Goal: Task Accomplishment & Management: Use online tool/utility

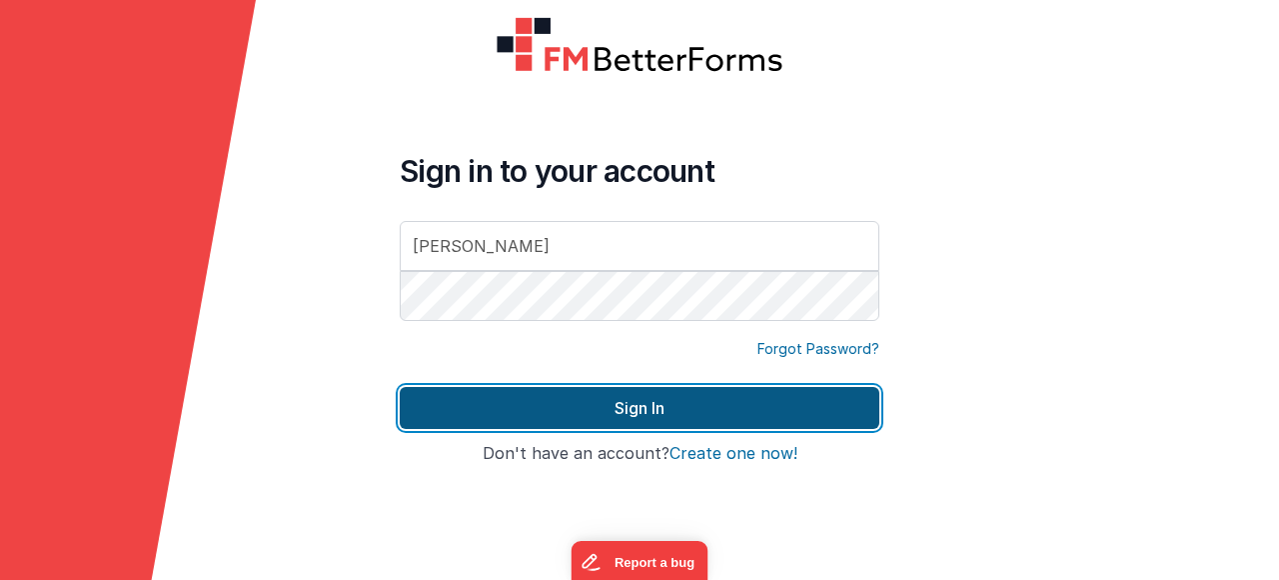
click at [603, 409] on button "Sign In" at bounding box center [640, 408] width 480 height 42
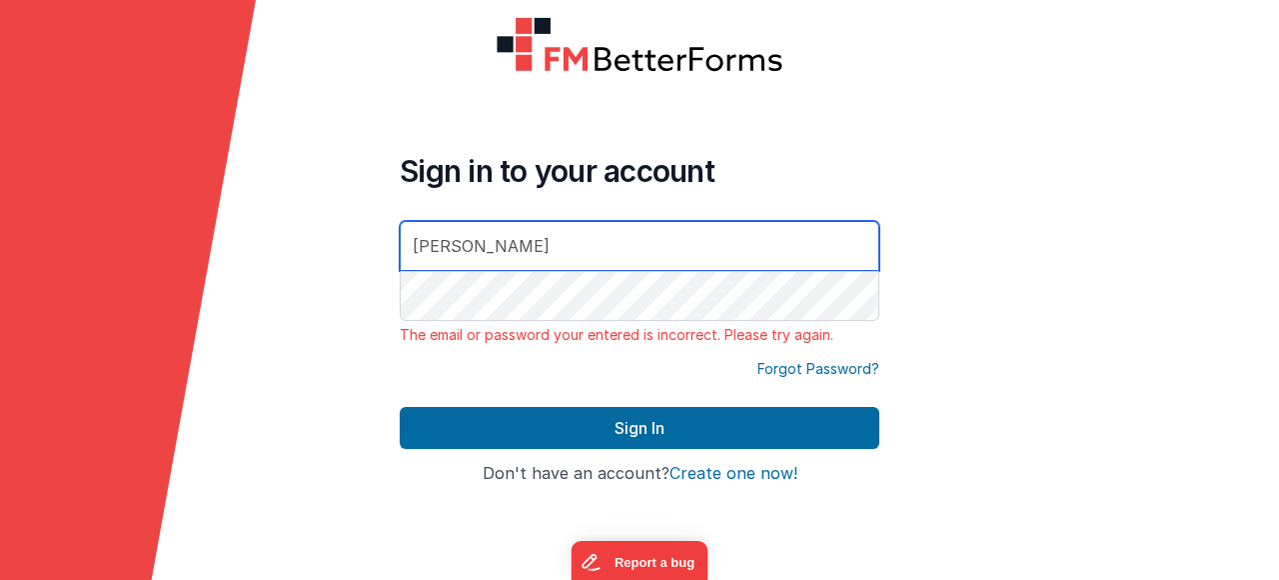
click at [415, 248] on input "[PERSON_NAME]" at bounding box center [640, 246] width 480 height 50
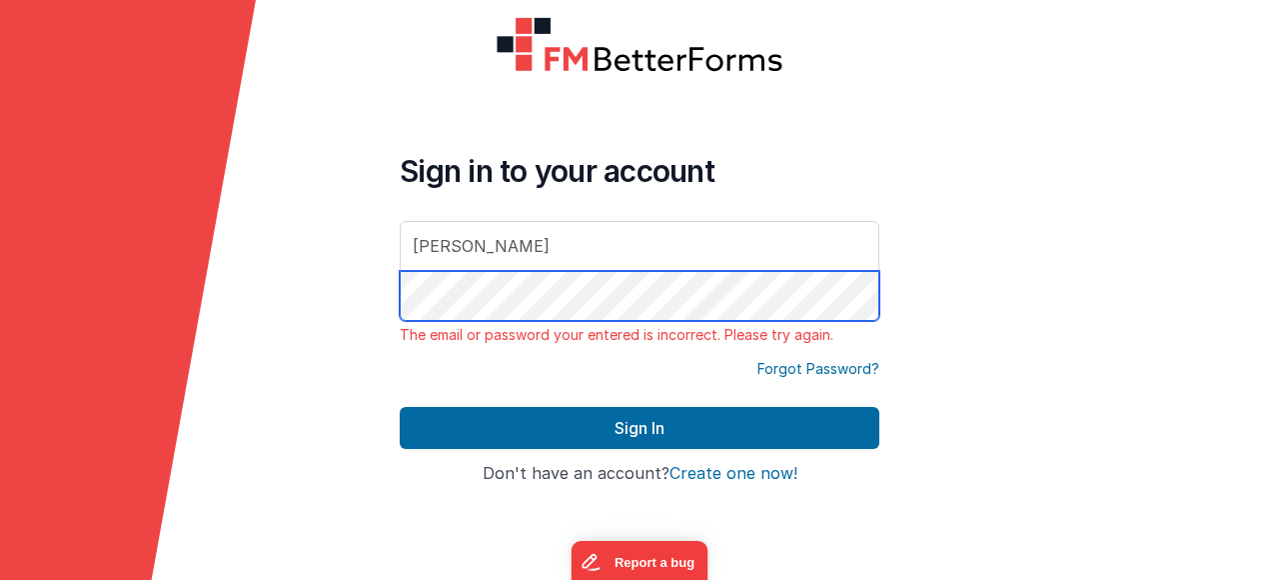
click at [400, 407] on button "Sign In" at bounding box center [640, 428] width 480 height 42
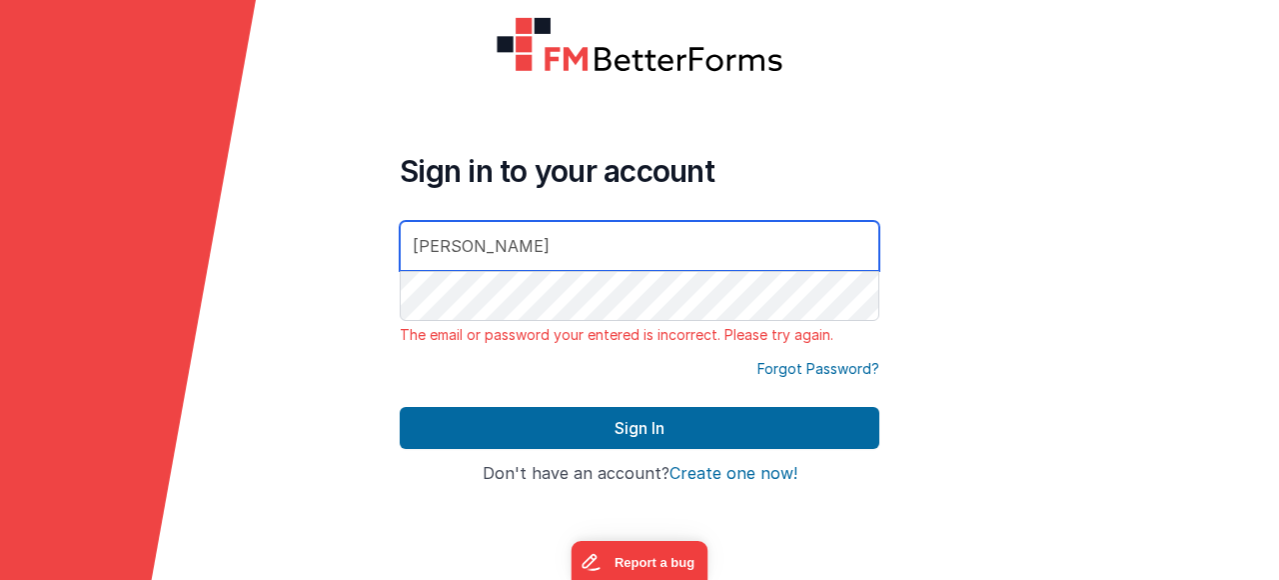
click at [416, 241] on input "[PERSON_NAME]" at bounding box center [640, 246] width 480 height 50
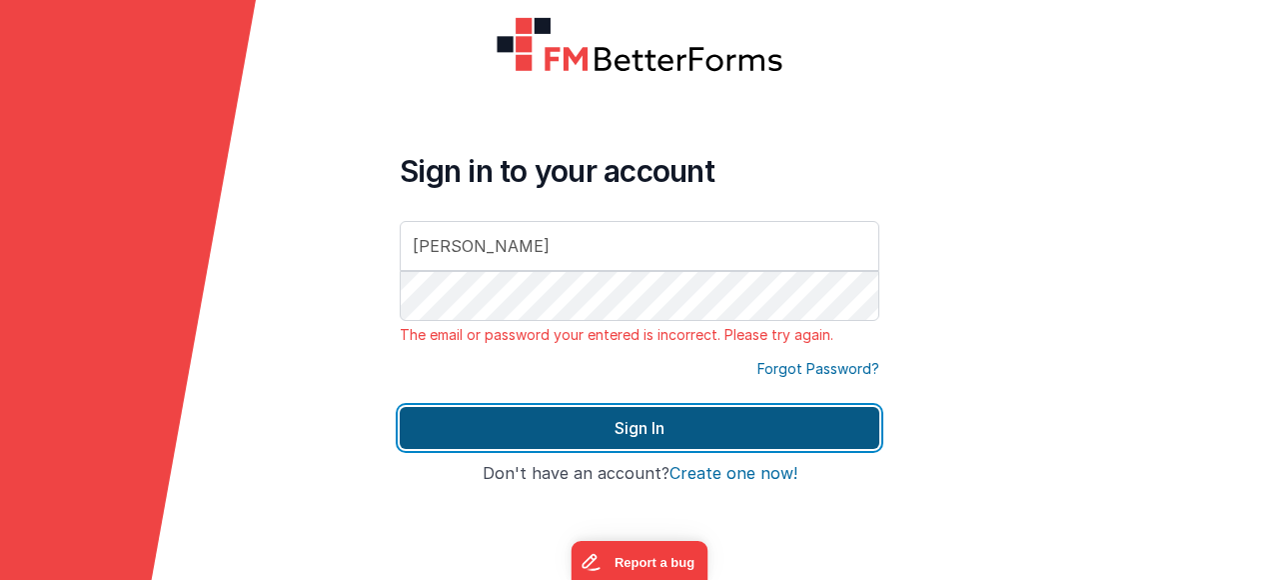
click at [597, 442] on button "Sign In" at bounding box center [640, 428] width 480 height 42
click at [707, 439] on button "Sign In" at bounding box center [640, 428] width 480 height 42
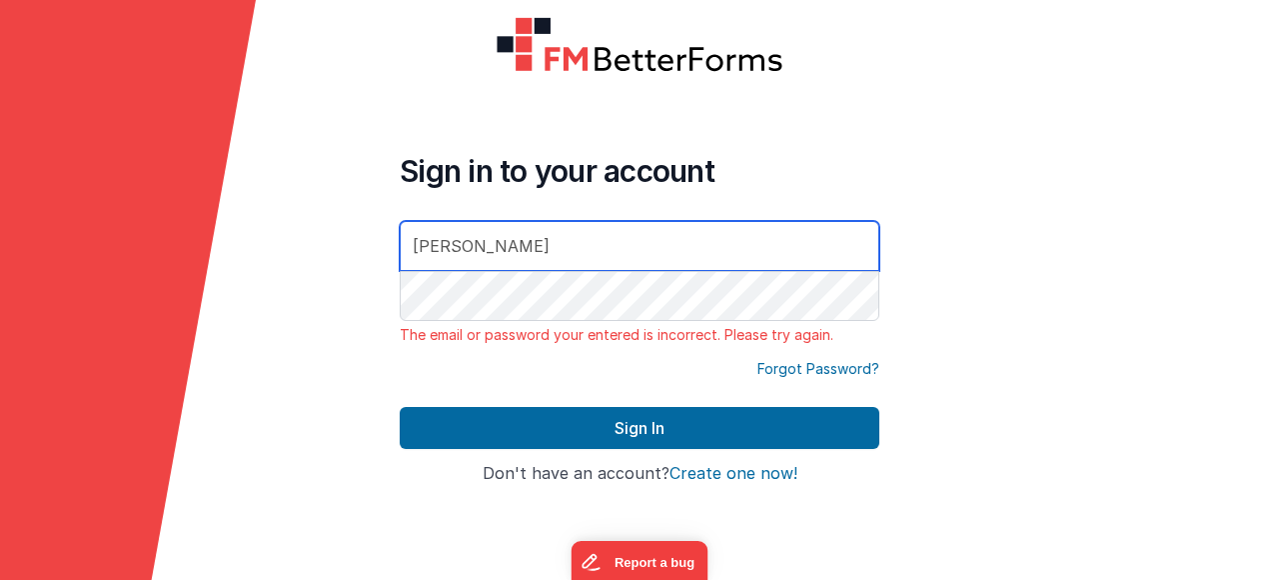
click at [841, 257] on input "[PERSON_NAME]" at bounding box center [640, 246] width 480 height 50
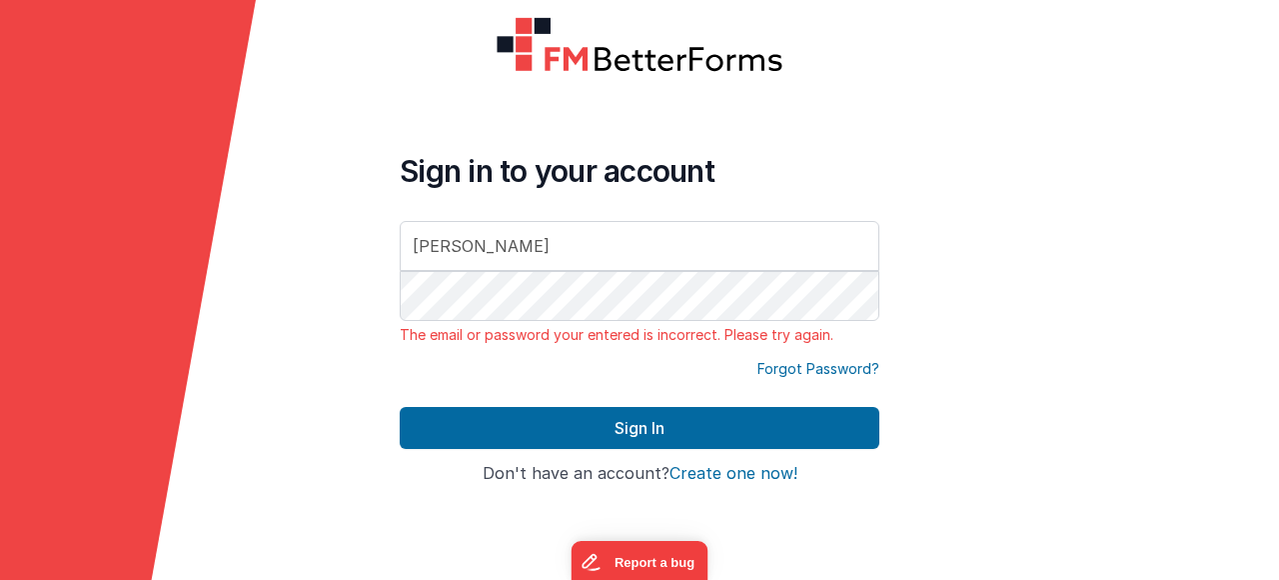
click at [1039, 205] on div at bounding box center [1151, 290] width 256 height 580
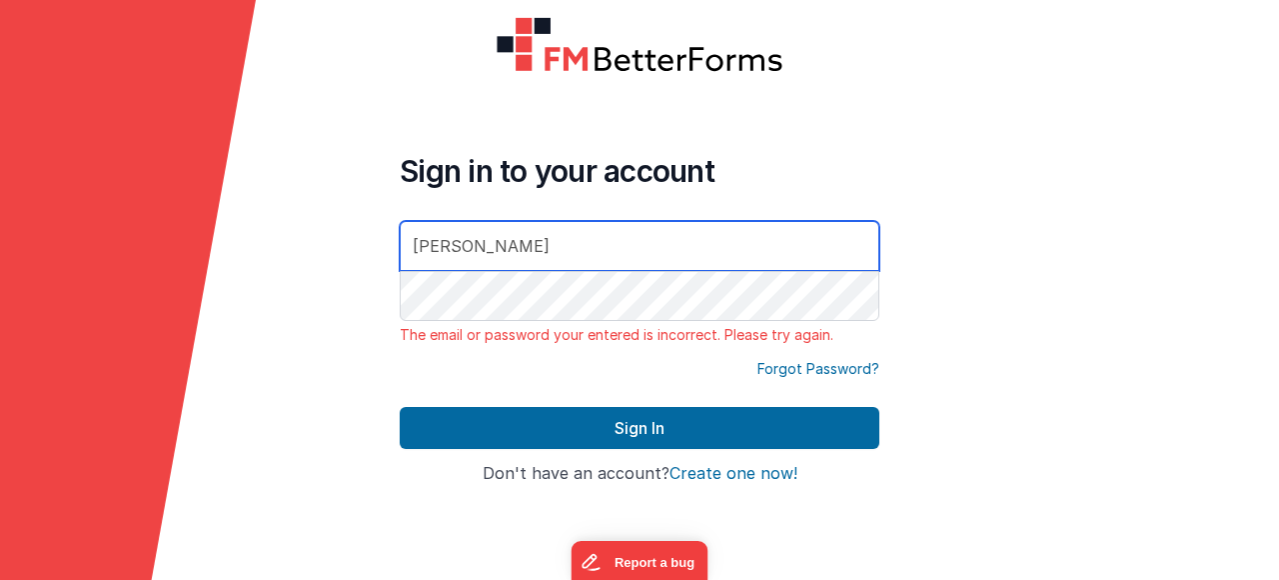
click at [519, 248] on input "[PERSON_NAME]" at bounding box center [640, 246] width 480 height 50
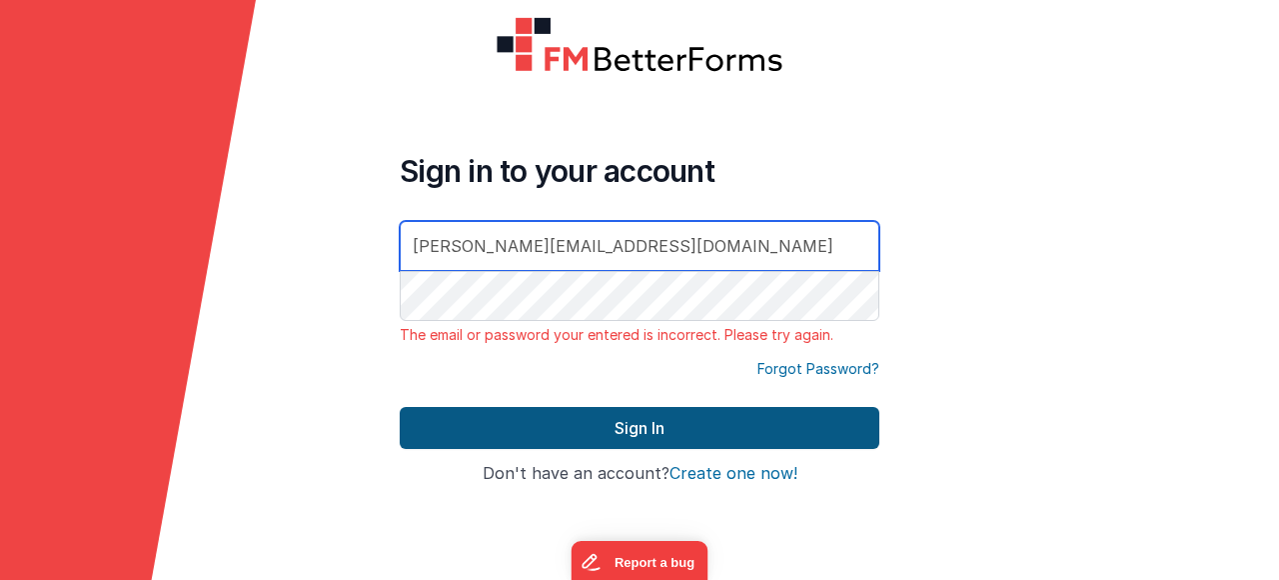
type input "[PERSON_NAME][EMAIL_ADDRESS][DOMAIN_NAME]"
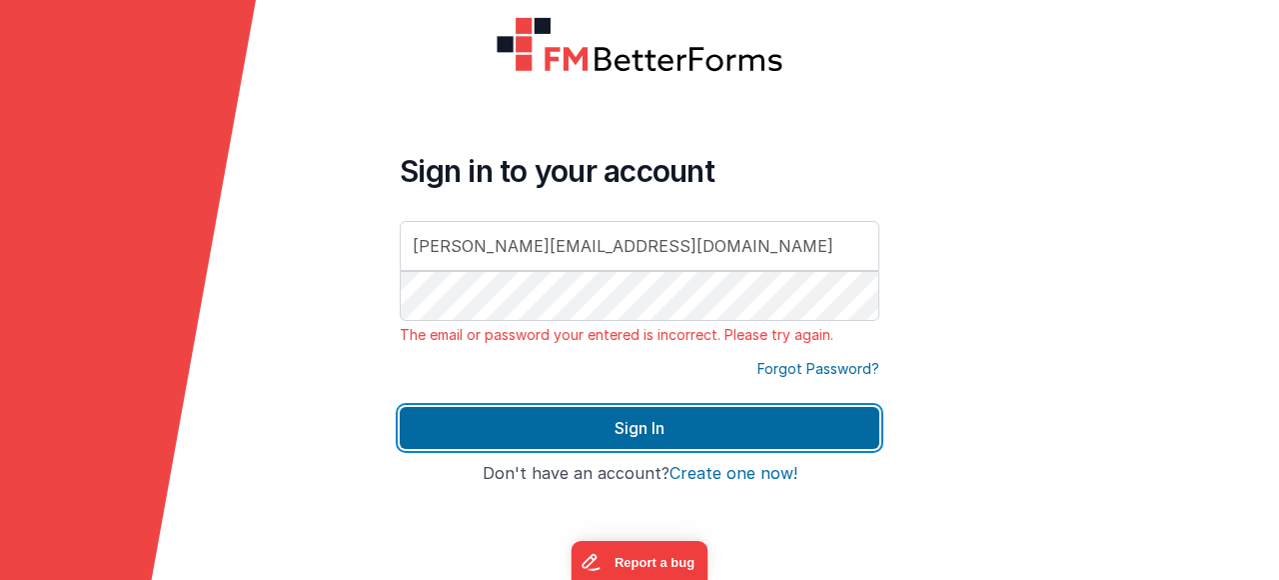
click at [563, 435] on button "Sign In" at bounding box center [640, 428] width 480 height 42
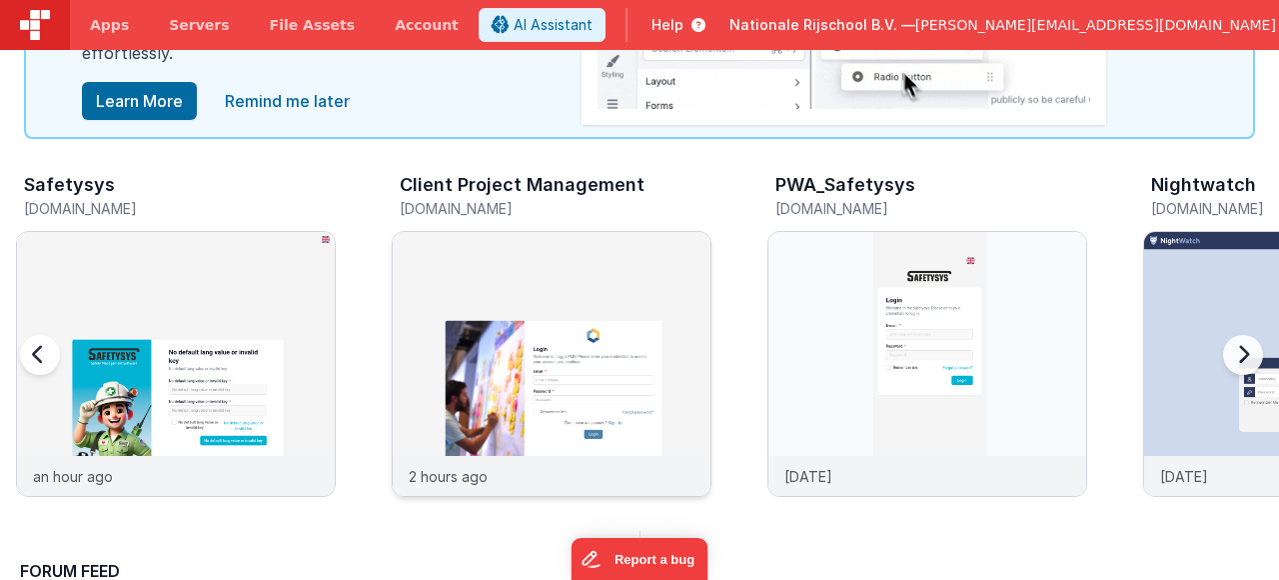
scroll to position [132, 0]
click at [582, 325] on img at bounding box center [552, 390] width 318 height 318
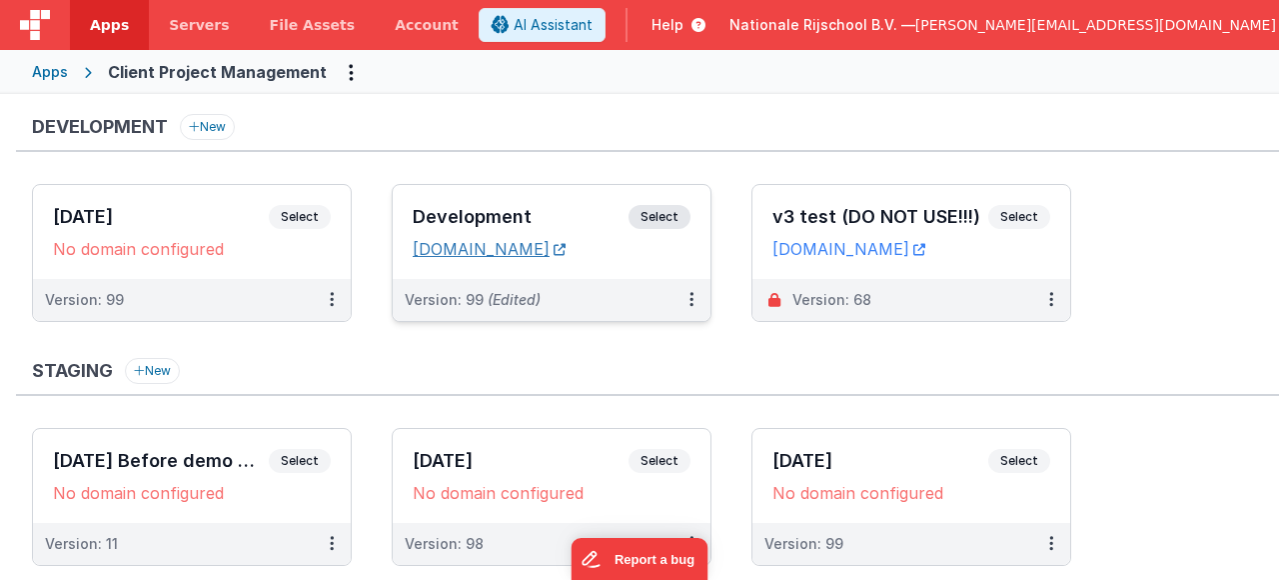
click at [566, 245] on link "[DOMAIN_NAME]" at bounding box center [489, 249] width 153 height 20
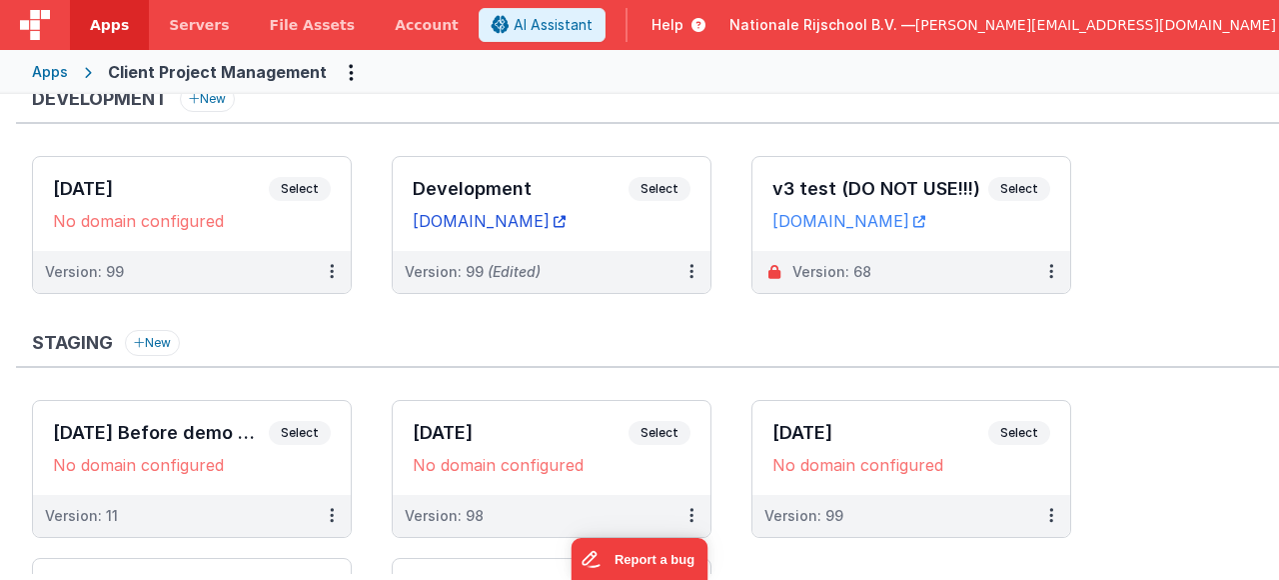
scroll to position [19, 0]
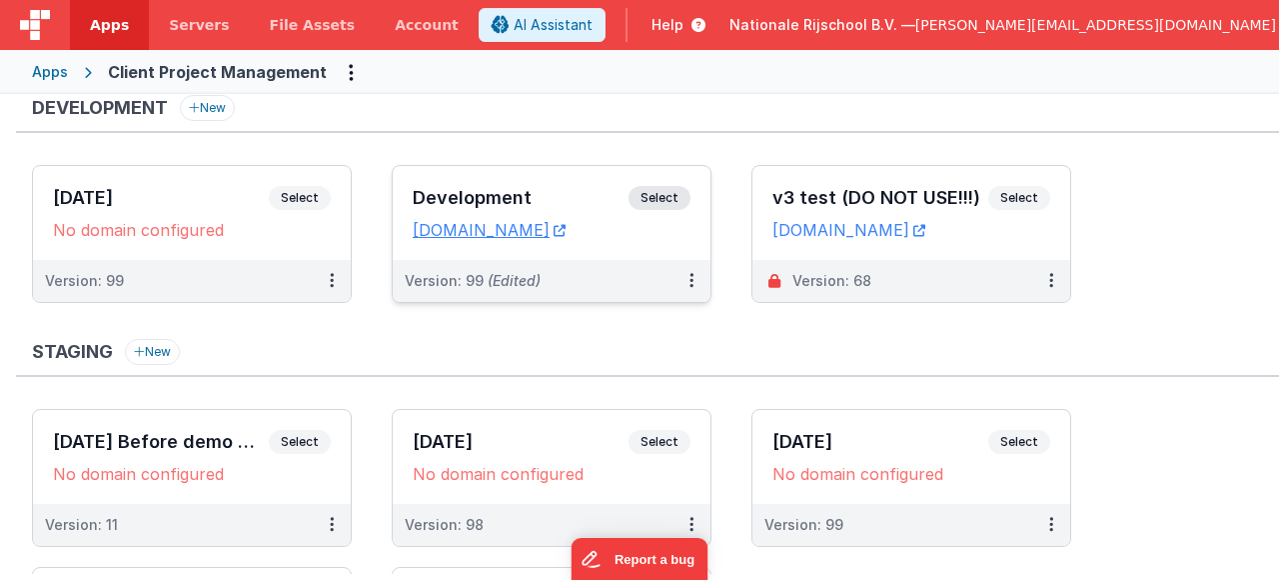
click at [595, 240] on div "Development Select URLs [DOMAIN_NAME]" at bounding box center [552, 213] width 318 height 94
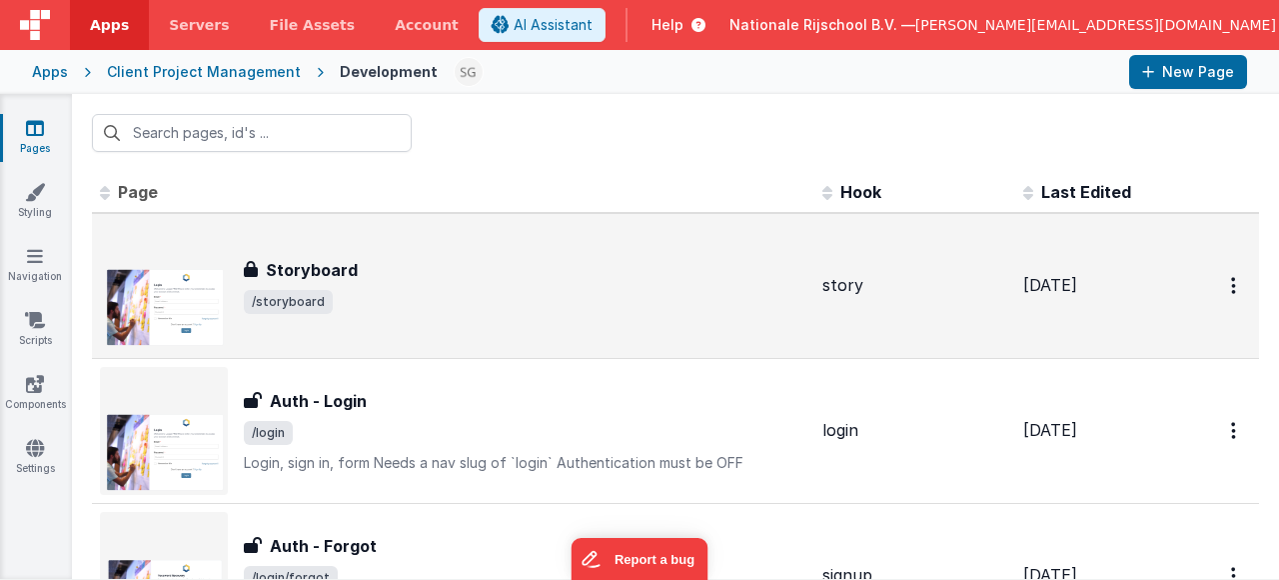
click at [533, 258] on div "Storyboard" at bounding box center [525, 270] width 563 height 24
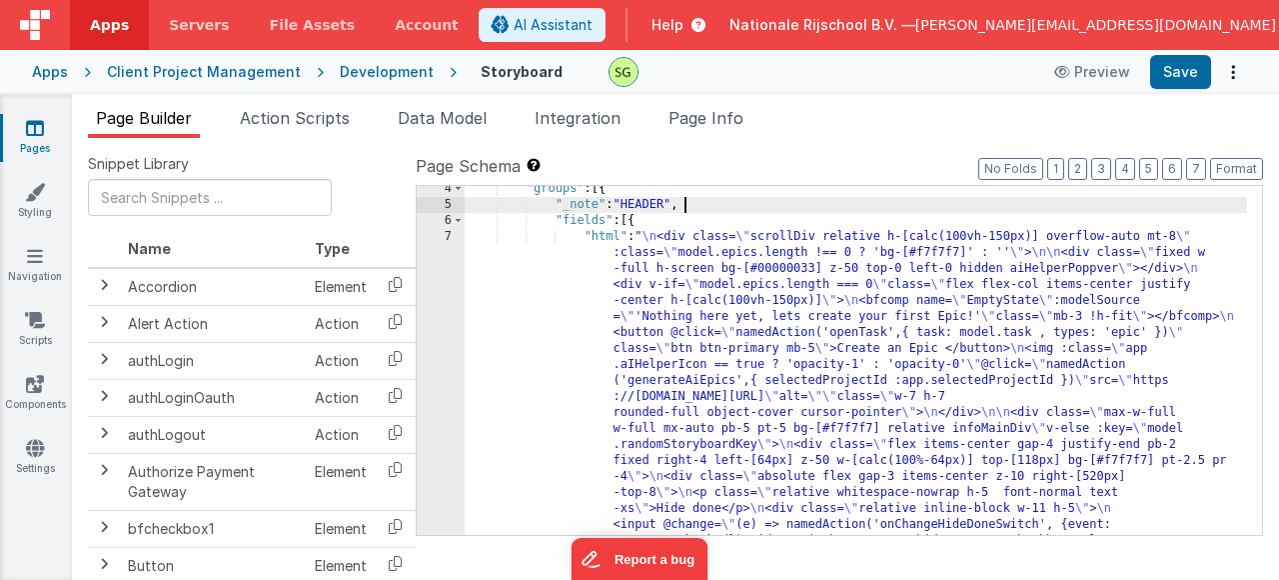
scroll to position [58, 0]
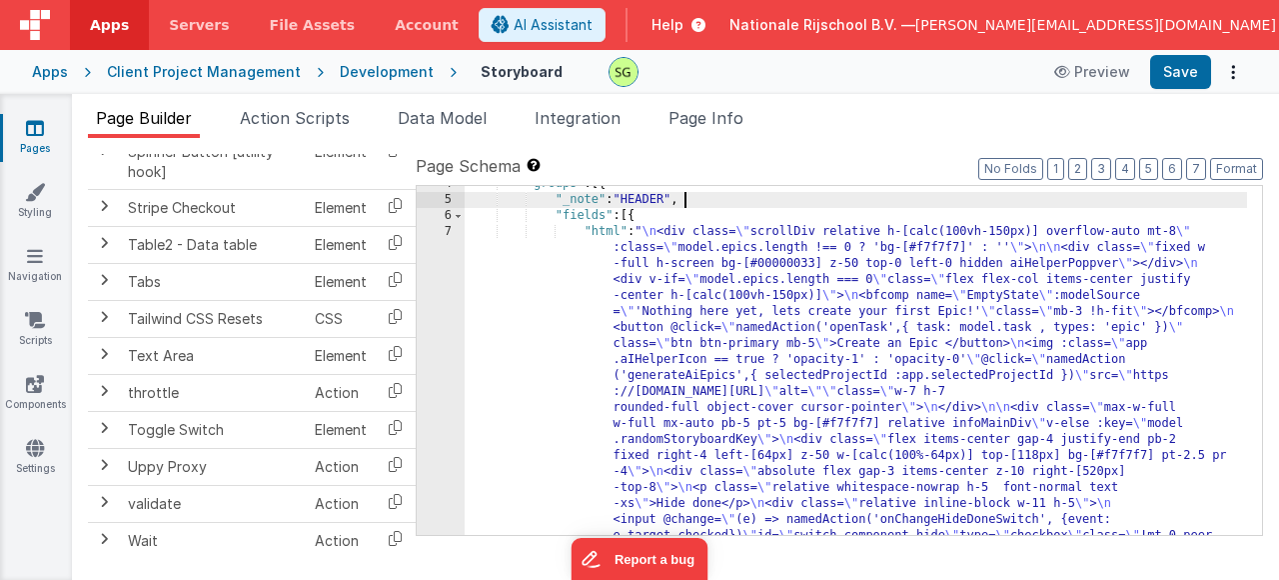
scroll to position [2681, 0]
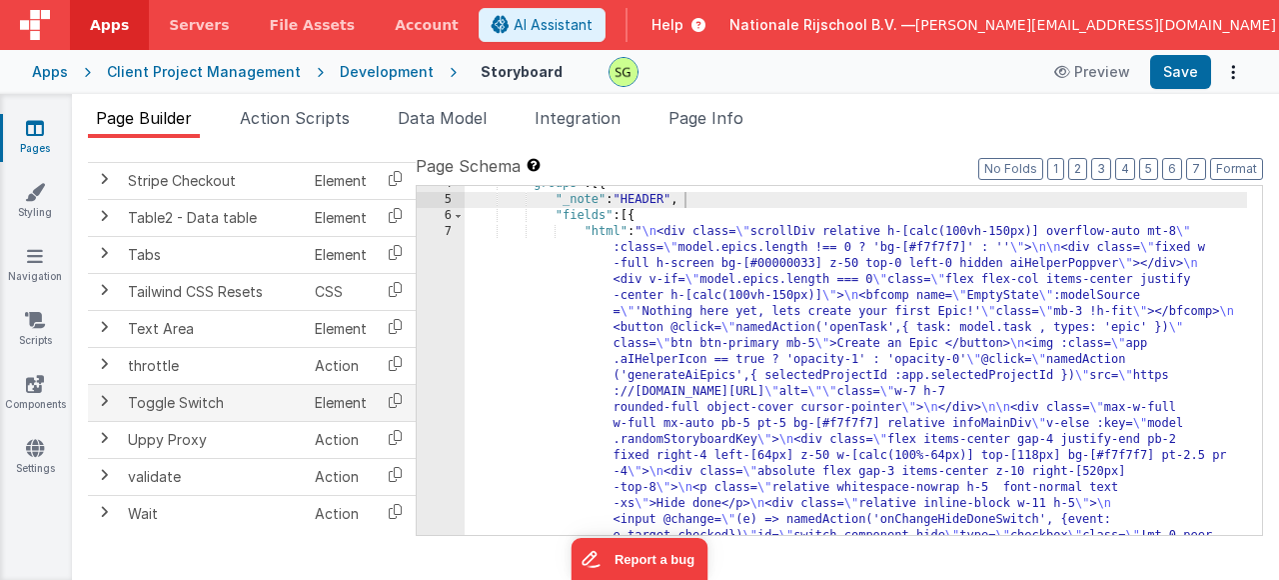
click at [235, 408] on td "Toggle Switch" at bounding box center [213, 403] width 187 height 37
click at [99, 406] on span at bounding box center [104, 401] width 16 height 16
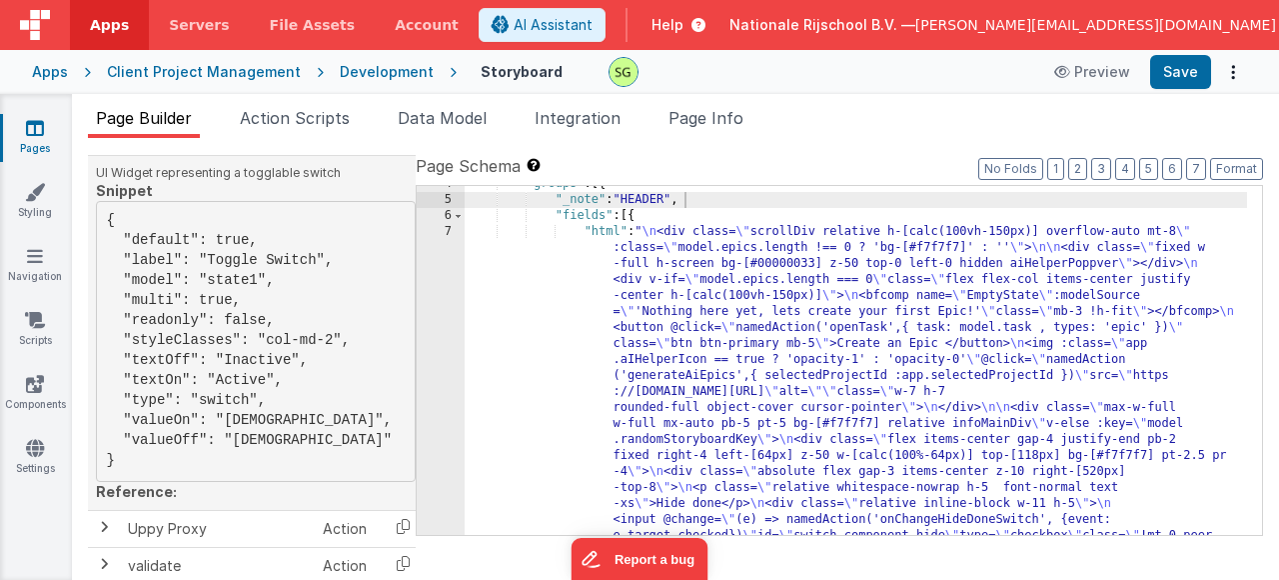
scroll to position [3036, 0]
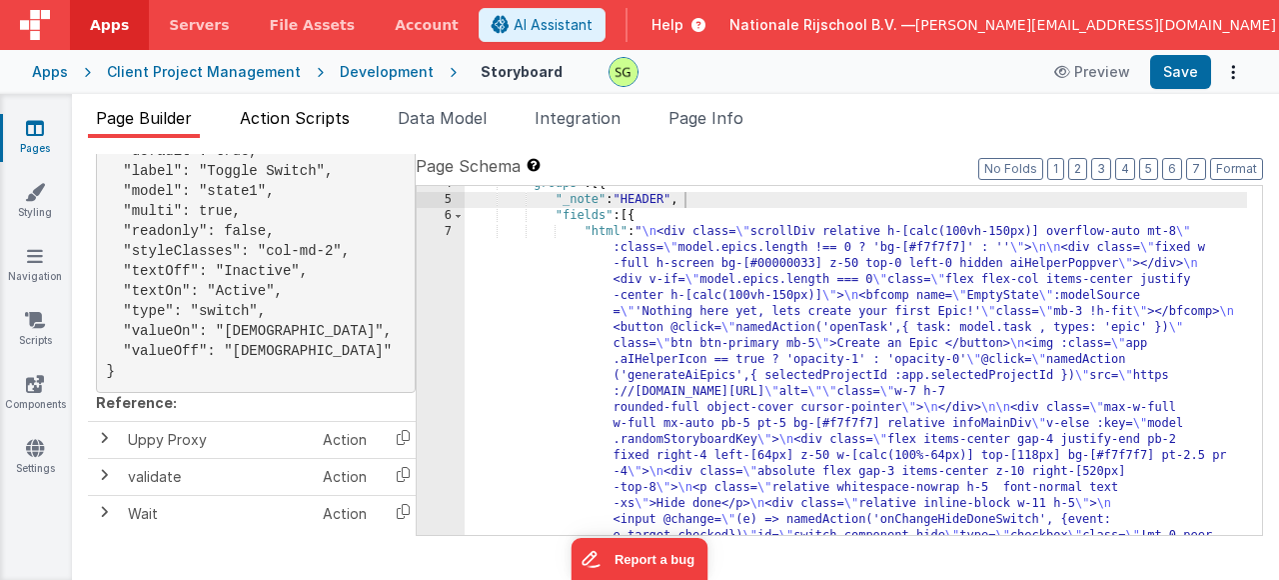
click at [330, 123] on span "Action Scripts" at bounding box center [295, 118] width 110 height 20
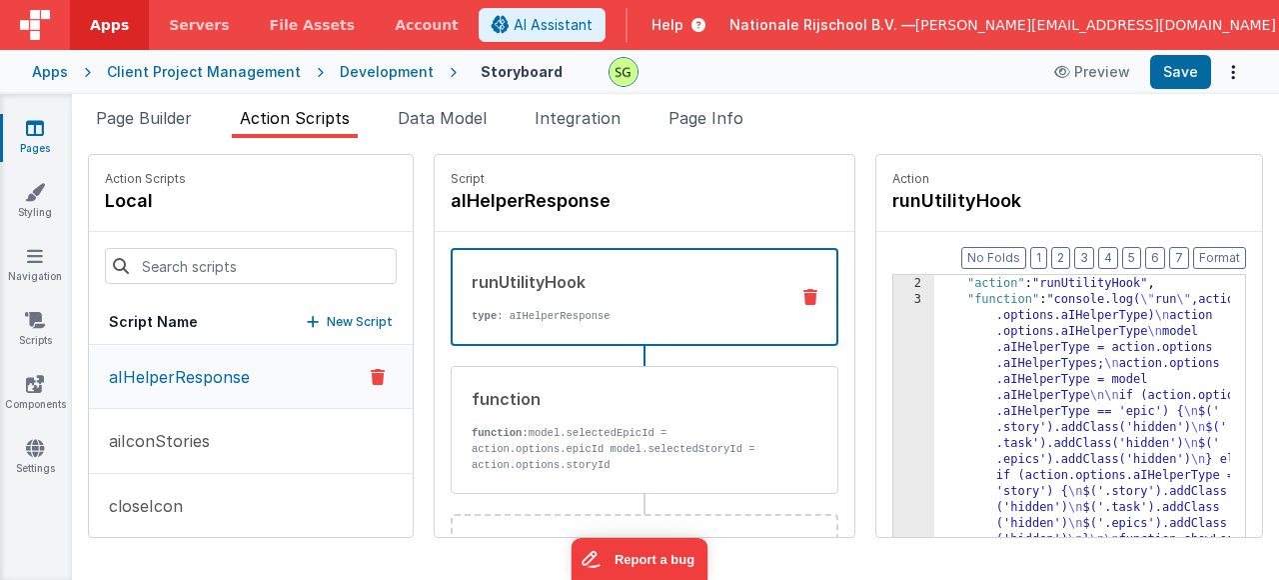
scroll to position [108, 0]
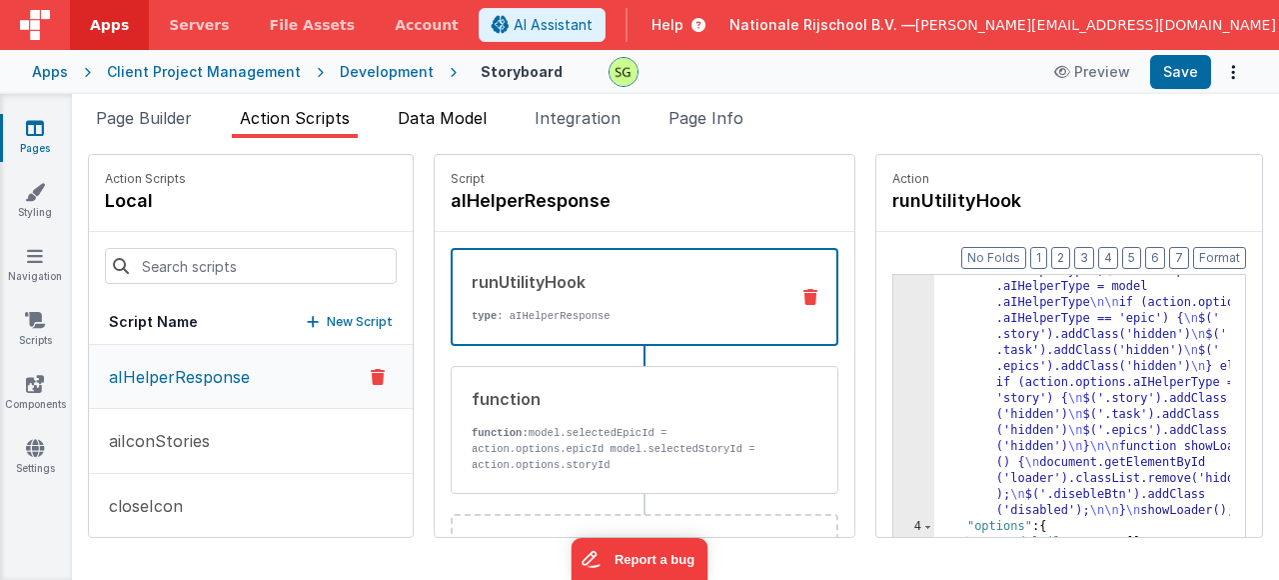
click at [473, 118] on span "Data Model" at bounding box center [442, 118] width 89 height 20
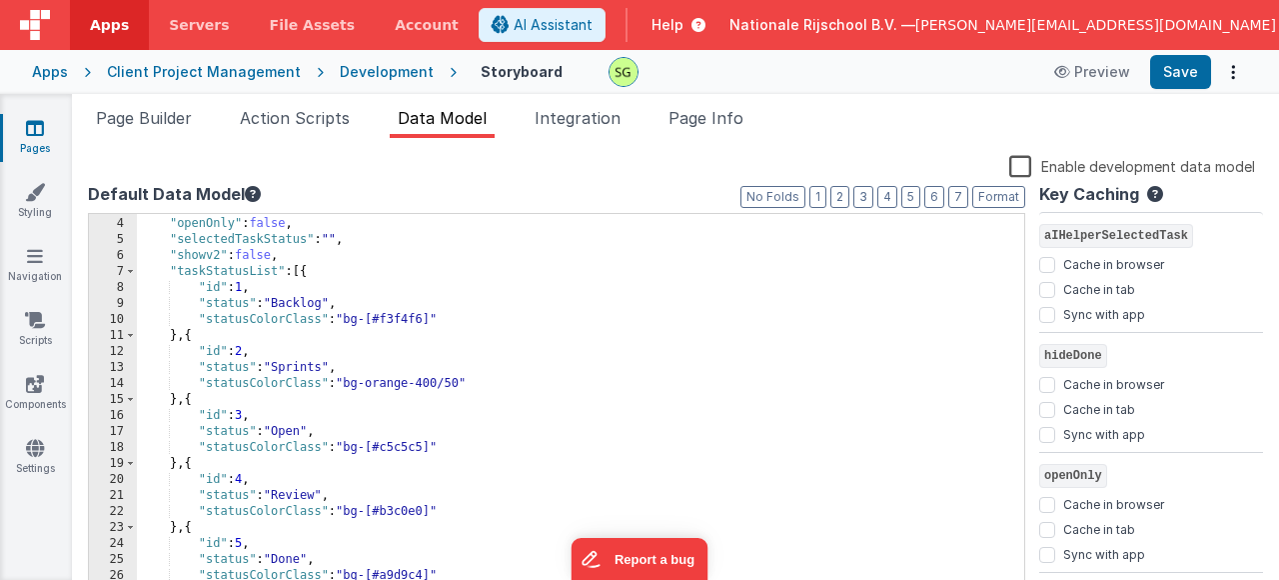
scroll to position [65, 0]
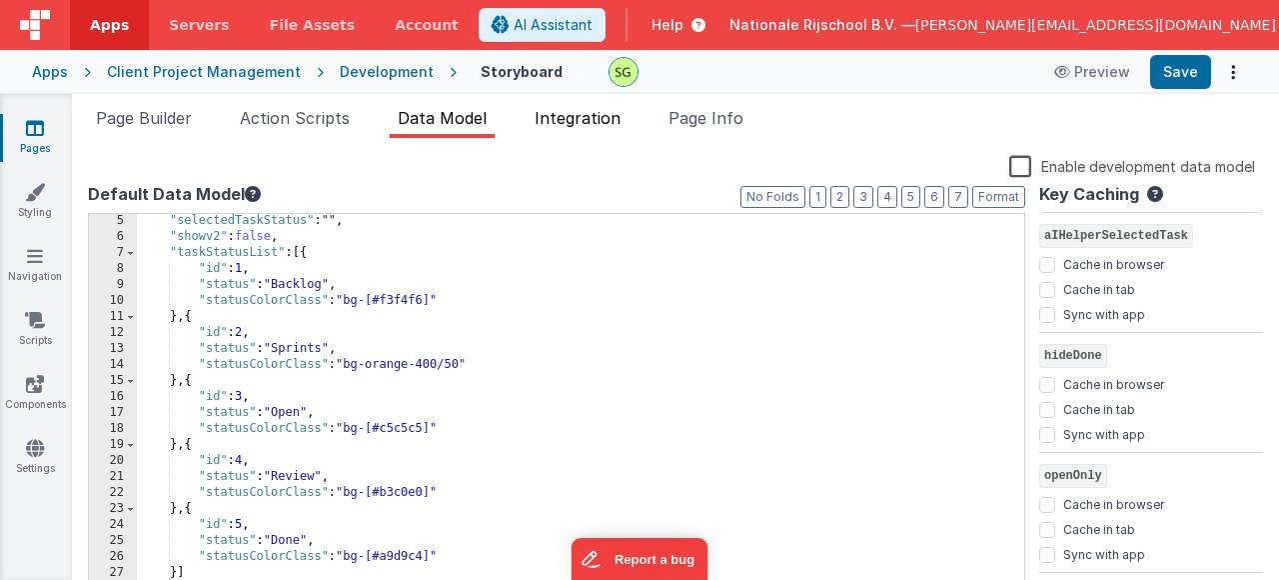
click at [581, 121] on span "Integration" at bounding box center [578, 118] width 86 height 20
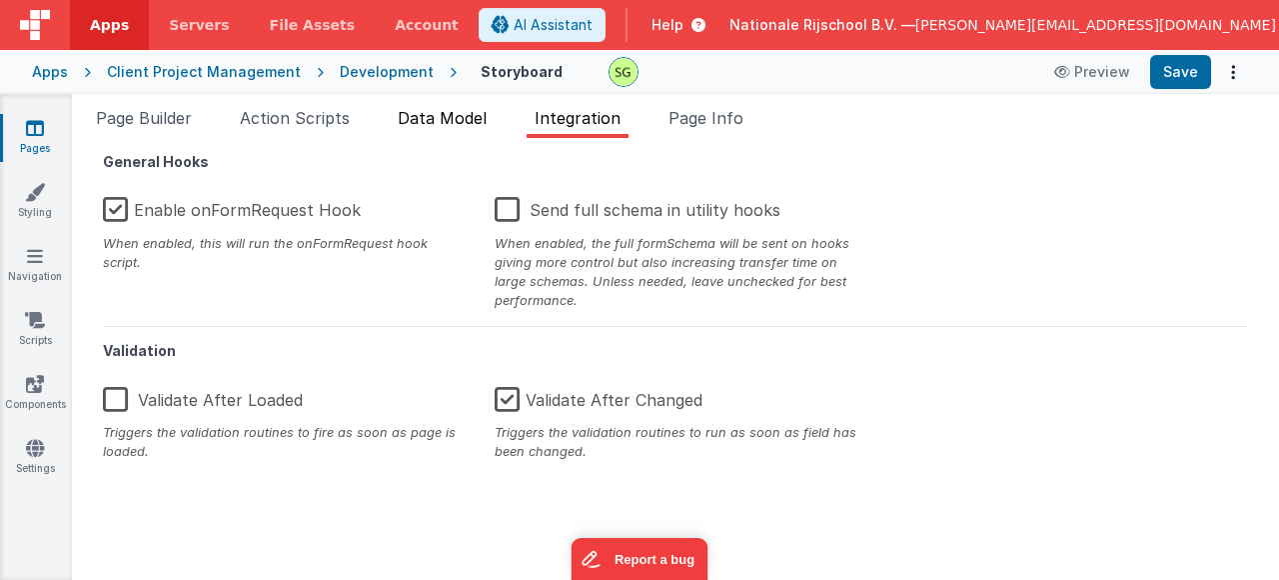
click at [454, 114] on span "Data Model" at bounding box center [442, 118] width 89 height 20
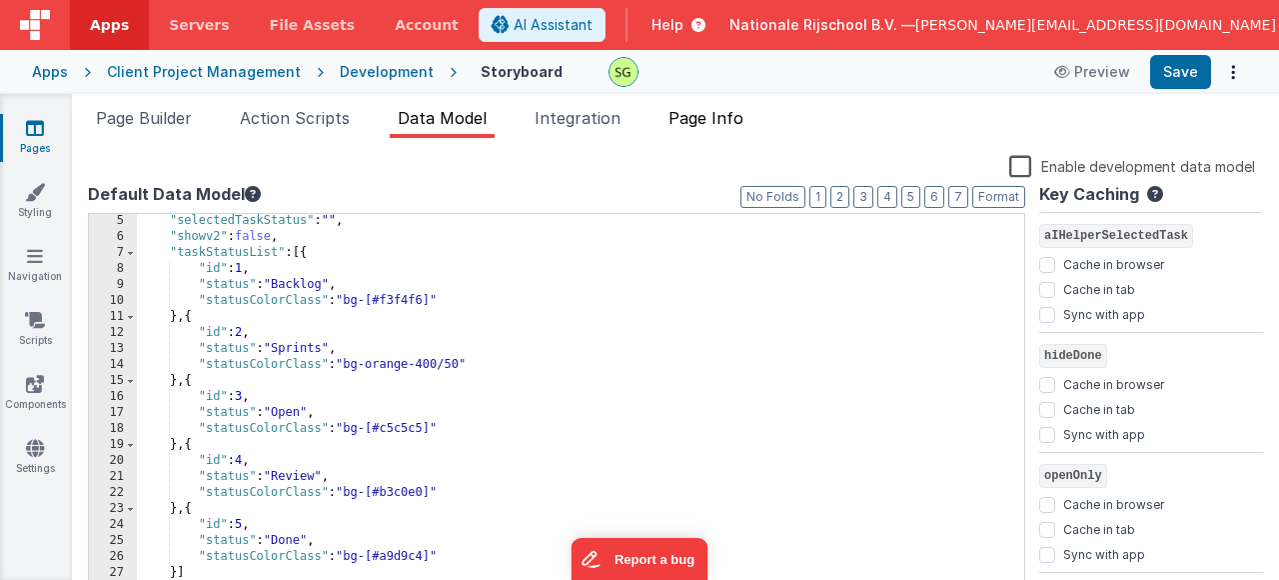
click at [720, 110] on span "Page Info" at bounding box center [706, 118] width 75 height 20
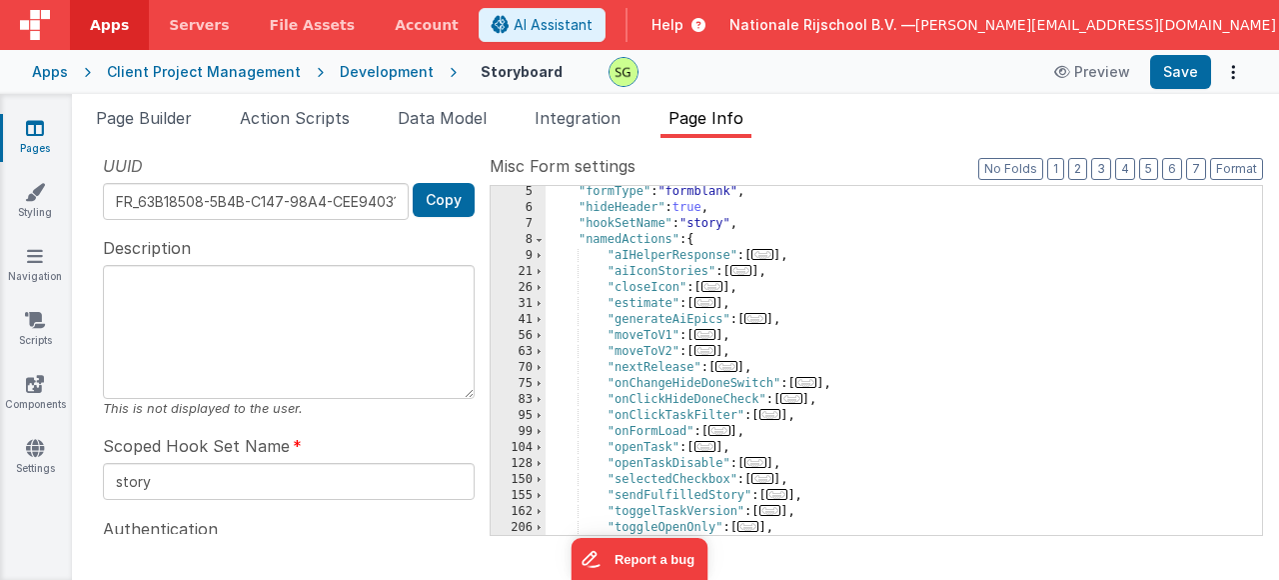
scroll to position [0, 0]
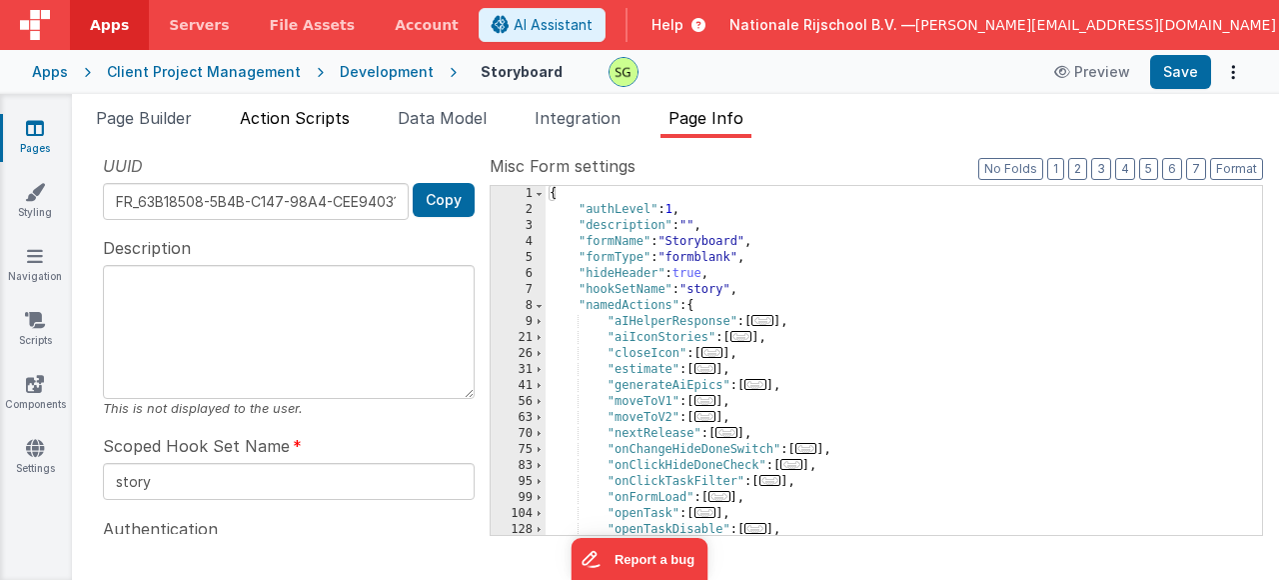
click at [263, 117] on span "Action Scripts" at bounding box center [295, 118] width 110 height 20
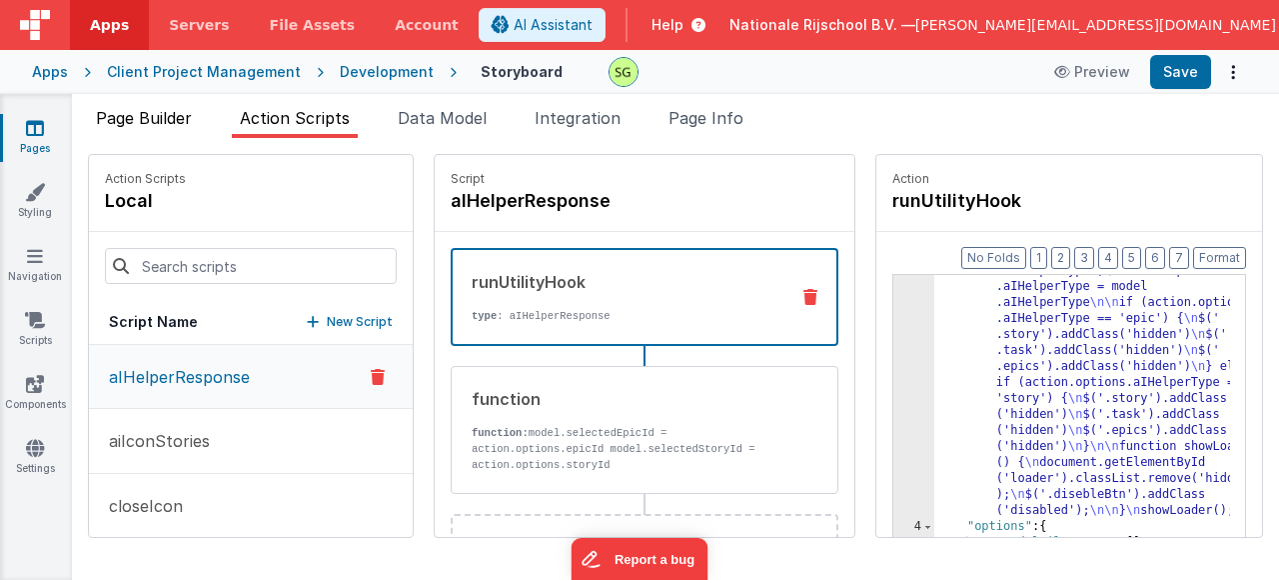
click at [157, 117] on span "Page Builder" at bounding box center [144, 118] width 96 height 20
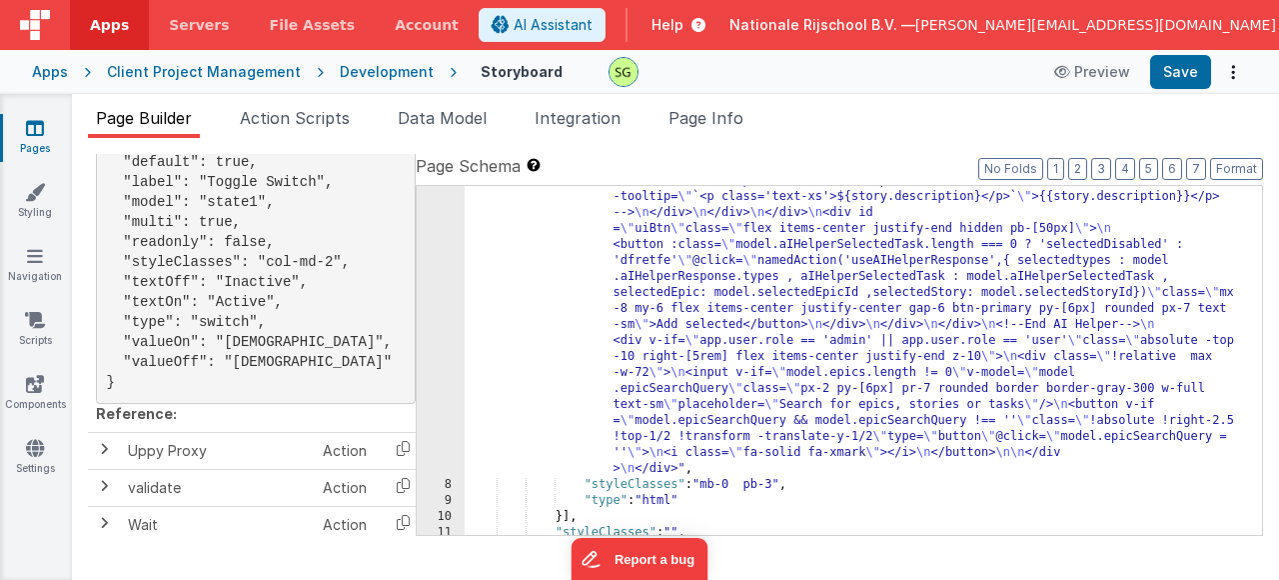
scroll to position [12787, 0]
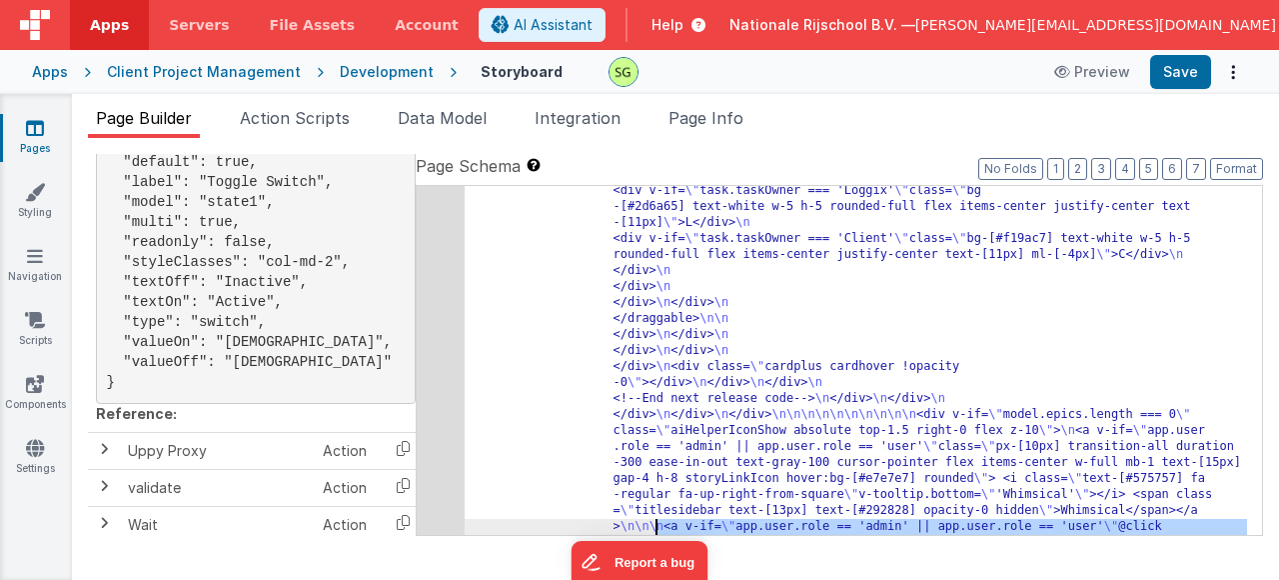
scroll to position [11788, 0]
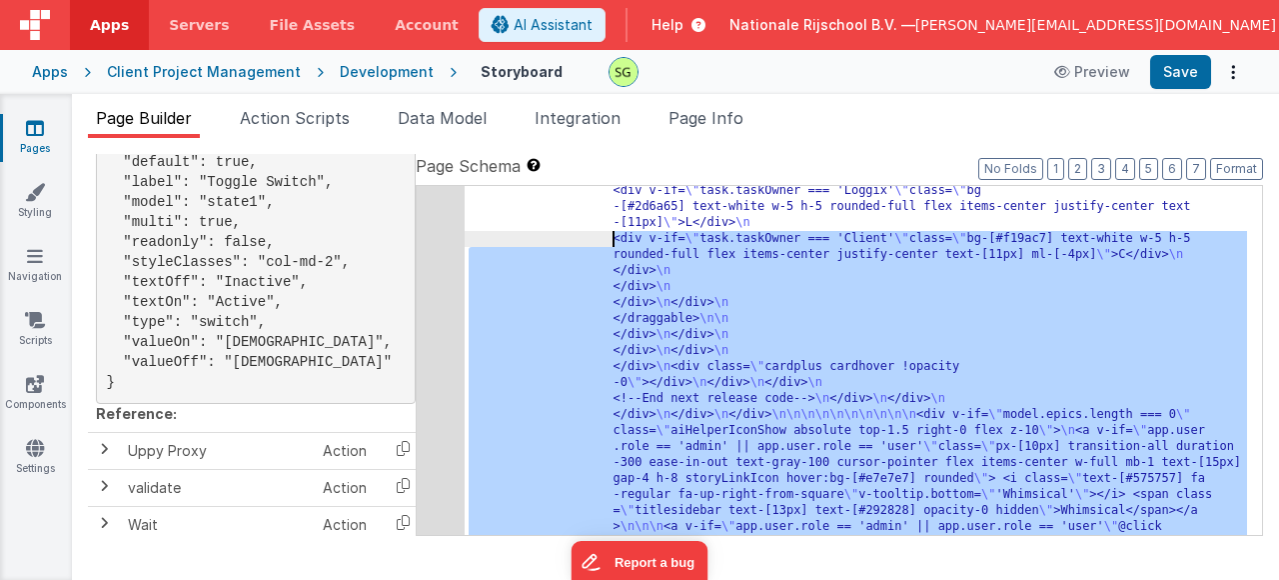
drag, startPoint x: 716, startPoint y: 436, endPoint x: 610, endPoint y: 238, distance: 224.4
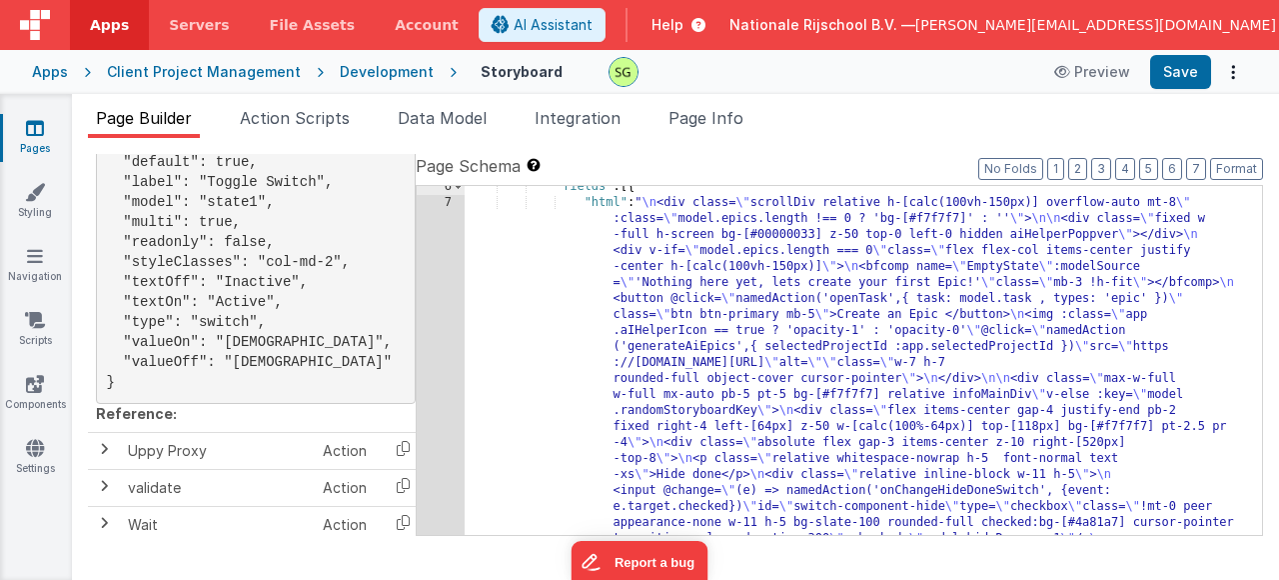
scroll to position [0, 0]
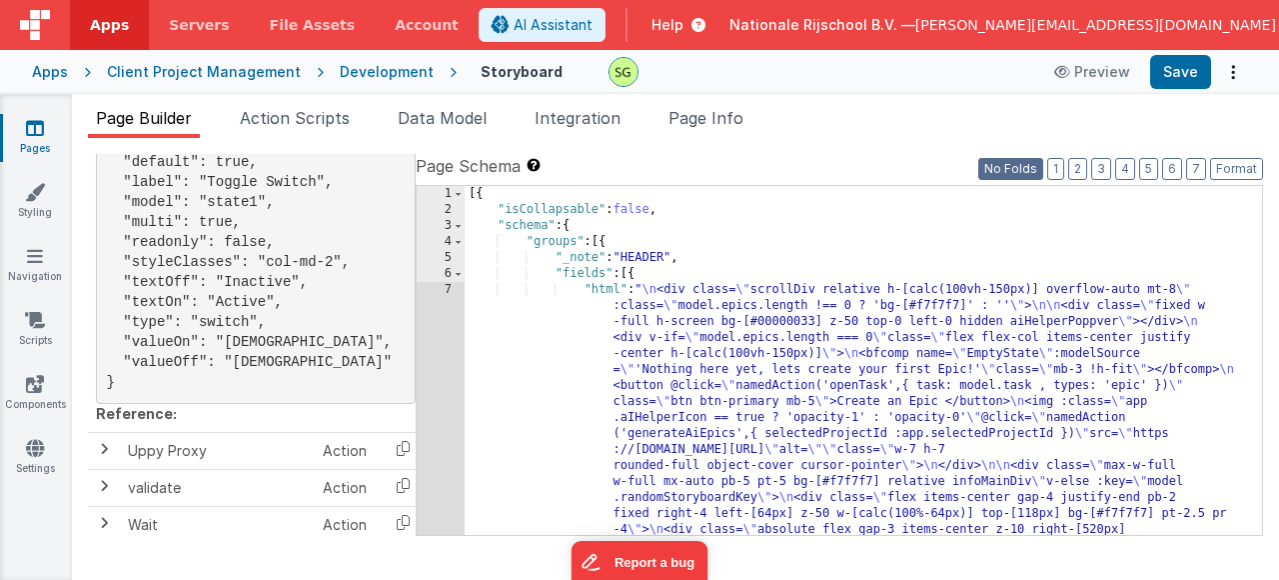
click at [1026, 166] on button "No Folds" at bounding box center [1010, 169] width 65 height 22
click at [1018, 171] on button "No Folds" at bounding box center [1010, 169] width 65 height 22
click at [875, 158] on label "Page Schema Shortcuts: Find: command-f Fold: command-option-L Unfold: command-o…" at bounding box center [839, 166] width 847 height 24
